Goal: Entertainment & Leisure: Consume media (video, audio)

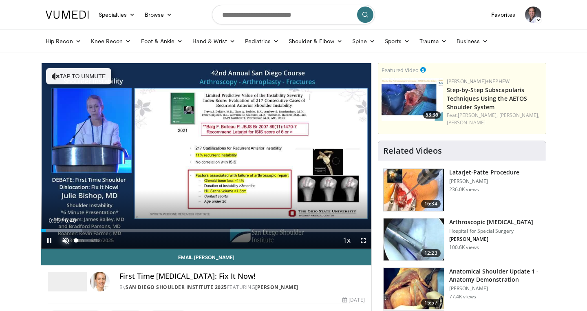
click at [66, 240] on span "Video Player" at bounding box center [66, 241] width 16 height 16
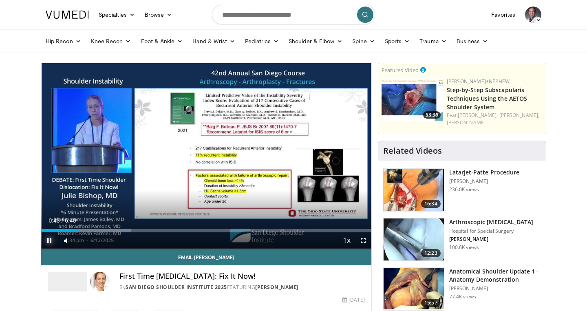
click at [51, 240] on span "Video Player" at bounding box center [49, 241] width 16 height 16
drag, startPoint x: 77, startPoint y: 232, endPoint x: 72, endPoint y: 233, distance: 4.9
click at [72, 233] on div "Current Time 0:43 / Duration 6:40 Play Skip Backward Skip Forward Unmute 0% Loa…" at bounding box center [206, 241] width 330 height 16
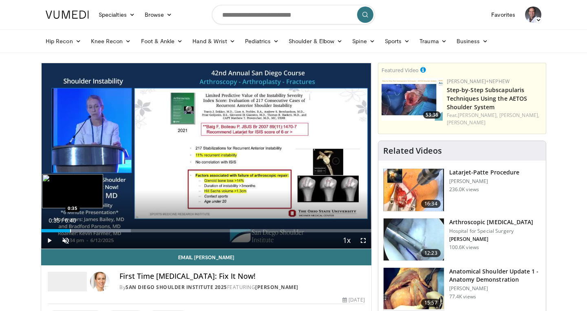
drag, startPoint x: 75, startPoint y: 231, endPoint x: 70, endPoint y: 230, distance: 4.9
click at [70, 230] on div "Progress Bar" at bounding box center [70, 230] width 1 height 3
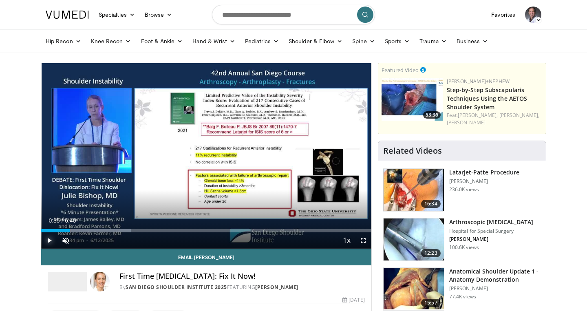
click at [49, 239] on span "Video Player" at bounding box center [49, 241] width 16 height 16
click at [64, 241] on span "Video Player" at bounding box center [66, 241] width 16 height 16
click at [365, 240] on span "Video Player" at bounding box center [363, 241] width 16 height 16
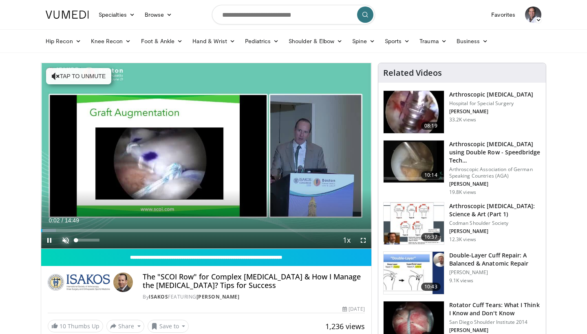
click at [64, 241] on span "Video Player" at bounding box center [66, 241] width 16 height 16
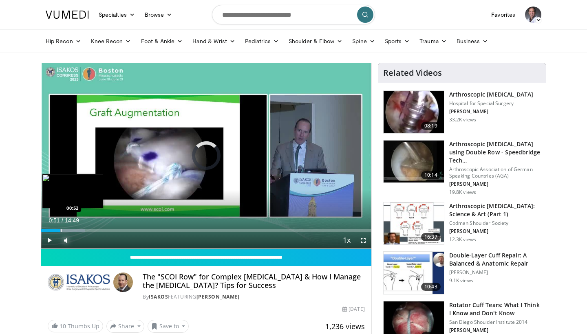
drag, startPoint x: 46, startPoint y: 231, endPoint x: 60, endPoint y: 230, distance: 13.9
click at [61, 230] on div "Progress Bar" at bounding box center [61, 230] width 1 height 3
click at [363, 239] on span "Video Player" at bounding box center [363, 241] width 16 height 16
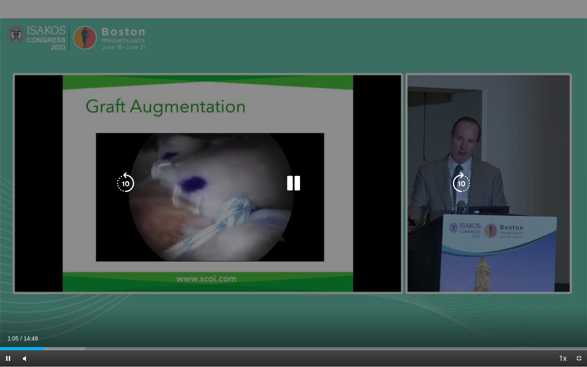
click at [86, 235] on div "10 seconds Tap to unmute" at bounding box center [293, 183] width 587 height 367
click at [290, 185] on icon "Video Player" at bounding box center [293, 183] width 23 height 23
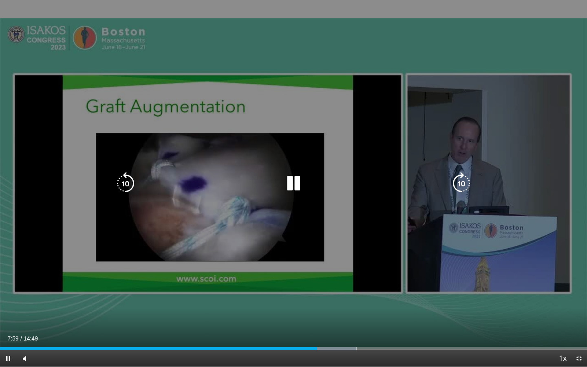
click at [292, 182] on icon "Video Player" at bounding box center [293, 183] width 23 height 23
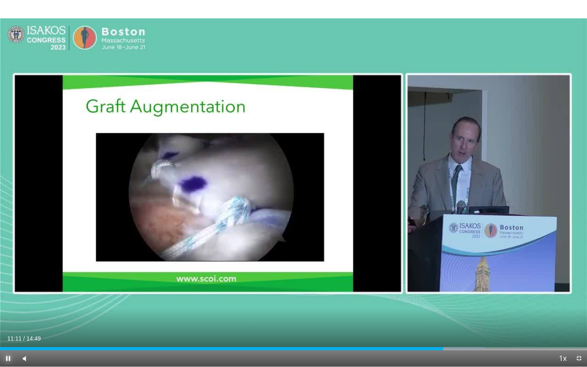
click at [9, 334] on span "Video Player" at bounding box center [8, 358] width 16 height 16
drag, startPoint x: 444, startPoint y: 351, endPoint x: 435, endPoint y: 350, distance: 8.6
click at [435, 334] on div "Current Time 11:11 / Duration 14:49 Play Skip Backward Skip Forward Mute 2% Loa…" at bounding box center [293, 358] width 587 height 16
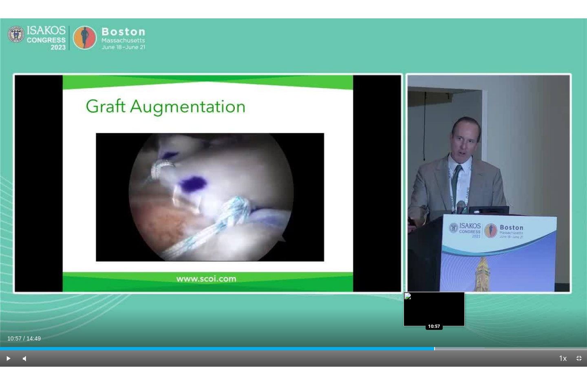
drag, startPoint x: 440, startPoint y: 345, endPoint x: 434, endPoint y: 345, distance: 5.7
click at [434, 334] on div "Loaded : 82.55% 10:57 10:57" at bounding box center [293, 347] width 587 height 8
click at [9, 334] on span "Video Player" at bounding box center [8, 358] width 16 height 16
click at [7, 334] on video-js "**********" at bounding box center [293, 183] width 587 height 367
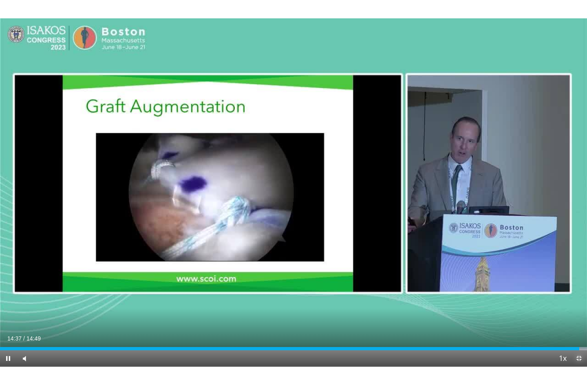
click at [580, 334] on span "Video Player" at bounding box center [579, 358] width 16 height 16
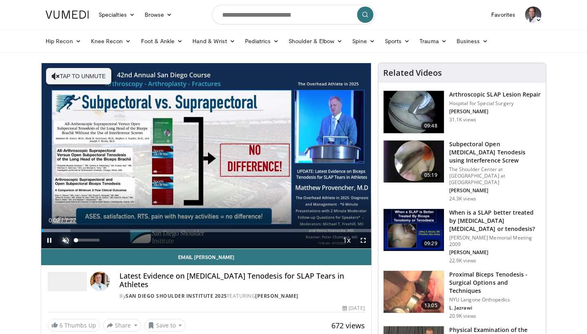
click at [66, 241] on span "Video Player" at bounding box center [66, 241] width 16 height 16
click at [363, 241] on span "Video Player" at bounding box center [363, 241] width 16 height 16
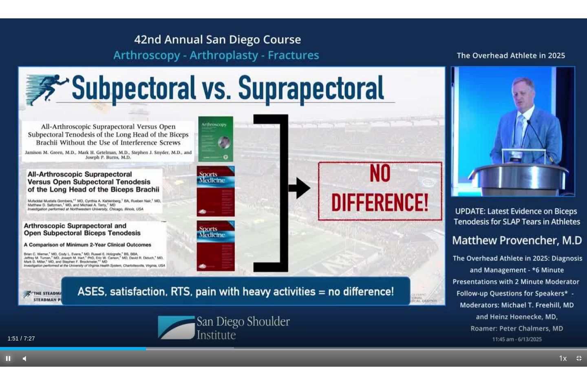
click at [7, 334] on span "Video Player" at bounding box center [8, 358] width 16 height 16
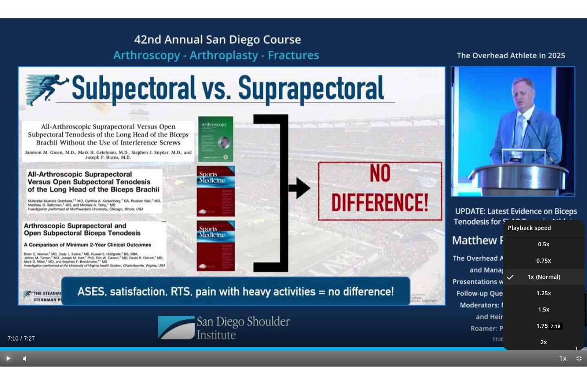
drag, startPoint x: 584, startPoint y: 348, endPoint x: 565, endPoint y: 349, distance: 18.8
click at [565, 334] on div "Loaded : 100.00% 7:10 7:19" at bounding box center [293, 348] width 587 height 3
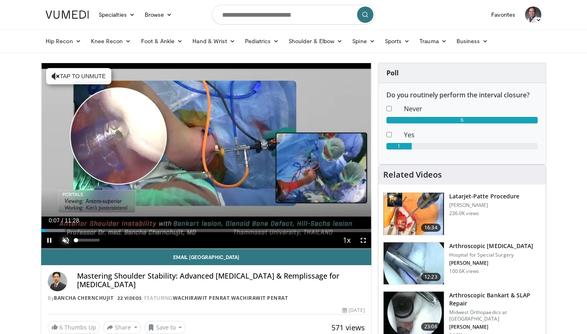
click at [67, 241] on span "Video Player" at bounding box center [66, 241] width 16 height 16
drag, startPoint x: 50, startPoint y: 231, endPoint x: 61, endPoint y: 229, distance: 11.6
click at [61, 230] on video-js "**********" at bounding box center [206, 156] width 330 height 186
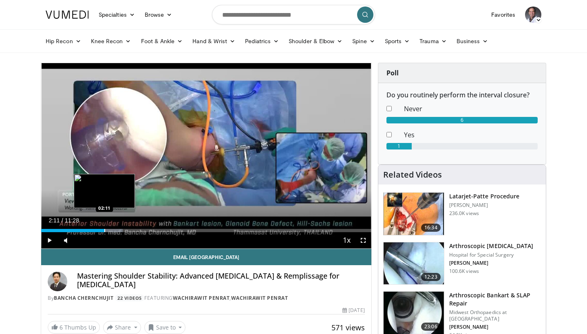
drag, startPoint x: 50, startPoint y: 228, endPoint x: 104, endPoint y: 226, distance: 54.3
click at [104, 226] on div "Loaded : 24.70% 02:11 02:11" at bounding box center [206, 229] width 330 height 8
drag, startPoint x: 106, startPoint y: 229, endPoint x: 118, endPoint y: 229, distance: 11.4
click at [118, 229] on div "Progress Bar" at bounding box center [118, 230] width 1 height 3
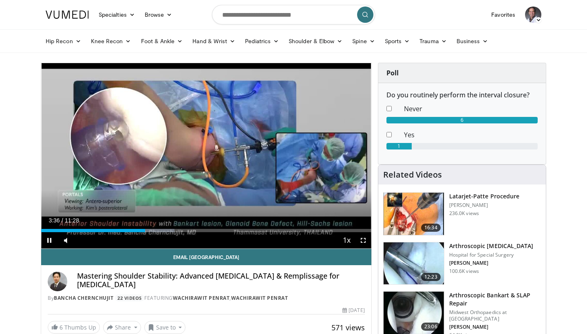
drag, startPoint x: 144, startPoint y: 233, endPoint x: 155, endPoint y: 232, distance: 11.1
click at [156, 233] on div "Current Time 3:36 / Duration 11:28 Pause Skip Backward Skip Forward Mute Loaded…" at bounding box center [206, 241] width 330 height 16
drag, startPoint x: 148, startPoint y: 231, endPoint x: 187, endPoint y: 237, distance: 39.2
click at [187, 237] on div "Current Time 5:03 / Duration 11:28 Play Skip Backward Skip Forward Mute Loaded …" at bounding box center [206, 241] width 330 height 16
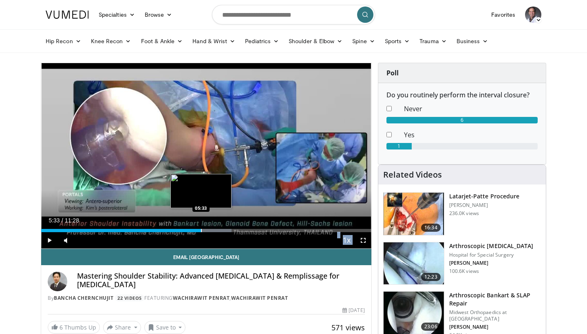
drag, startPoint x: 188, startPoint y: 229, endPoint x: 201, endPoint y: 232, distance: 13.3
click at [201, 232] on div "Progress Bar" at bounding box center [201, 230] width 1 height 3
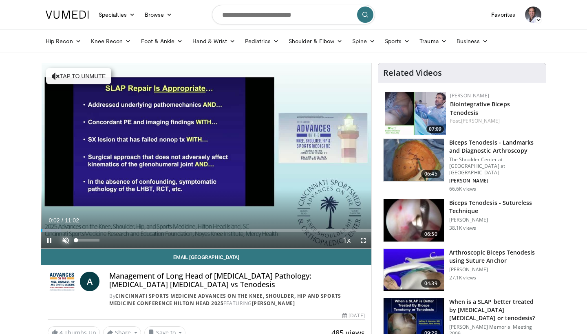
click at [64, 239] on span "Video Player" at bounding box center [66, 241] width 16 height 16
click at [363, 240] on span "Video Player" at bounding box center [363, 241] width 16 height 16
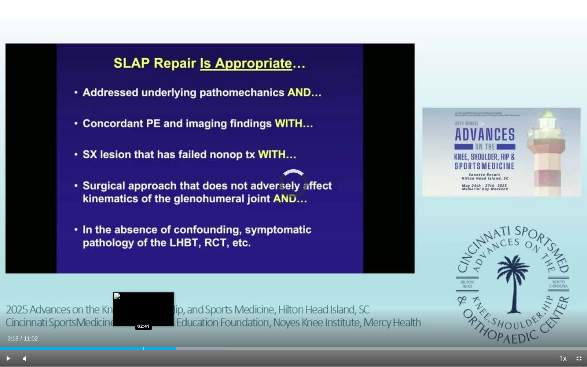
drag, startPoint x: 140, startPoint y: 349, endPoint x: 176, endPoint y: 350, distance: 36.3
click at [144, 334] on div "Progress Bar" at bounding box center [144, 348] width 1 height 3
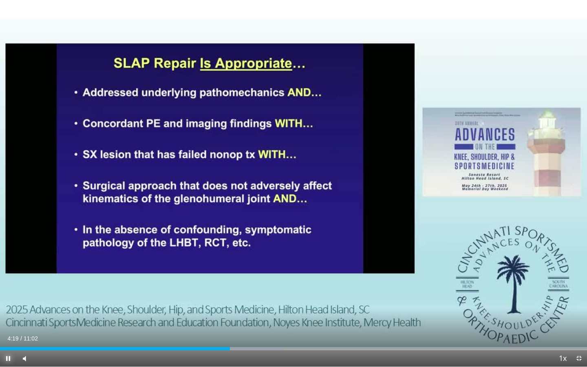
click at [8, 334] on span "Video Player" at bounding box center [8, 358] width 16 height 16
click at [9, 334] on span "Video Player" at bounding box center [8, 358] width 16 height 16
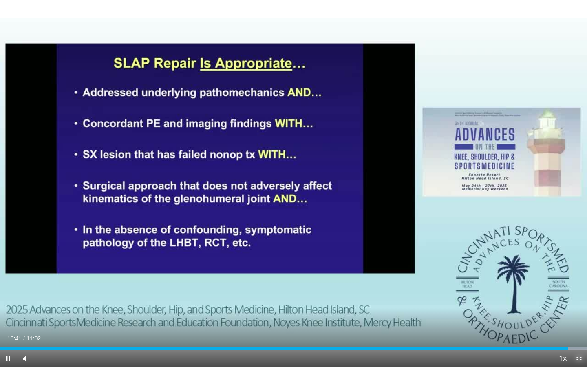
click at [578, 334] on span "Video Player" at bounding box center [579, 358] width 16 height 16
